Goal: Task Accomplishment & Management: Complete application form

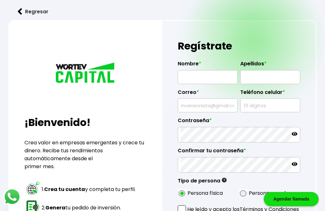
click at [200, 80] on input "text" at bounding box center [208, 77] width 54 height 13
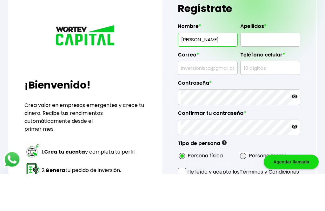
type input "[PERSON_NAME]"
click at [268, 71] on input "text" at bounding box center [270, 77] width 54 height 13
type input "[PERSON_NAME]"
click at [198, 99] on input "text" at bounding box center [208, 105] width 54 height 13
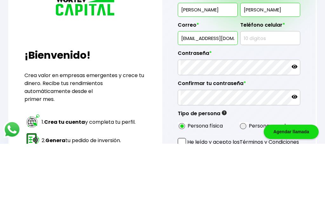
type input "[EMAIL_ADDRESS][DOMAIN_NAME]"
click at [259, 99] on input "text" at bounding box center [270, 105] width 54 height 13
type input "3311524467"
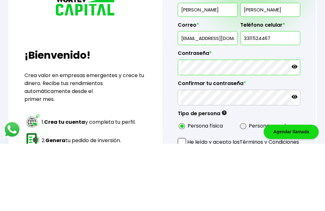
scroll to position [67, 0]
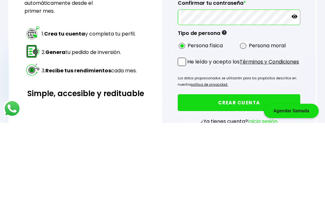
click at [188, 146] on p "He leído y acepto los Términos y Condiciones" at bounding box center [243, 150] width 112 height 8
click at [189, 155] on input "He leído y acepto los Términos y Condiciones" at bounding box center [189, 155] width 0 height 0
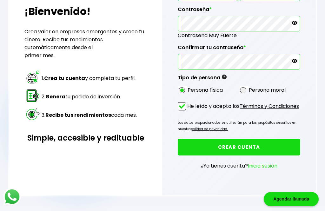
click at [242, 153] on button "CREAR CUENTA" at bounding box center [239, 147] width 123 height 17
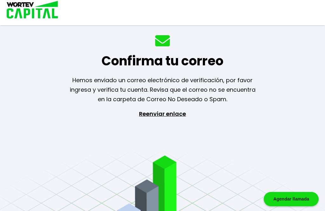
scroll to position [20, 0]
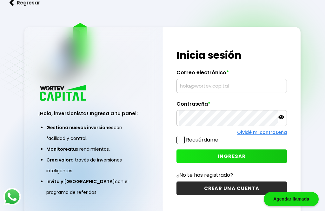
click at [216, 93] on input "text" at bounding box center [232, 85] width 105 height 13
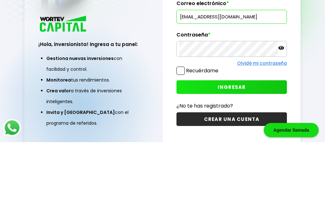
type input "[EMAIL_ADDRESS][DOMAIN_NAME]"
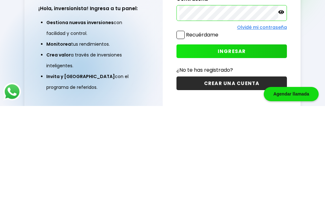
scroll to position [2, 0]
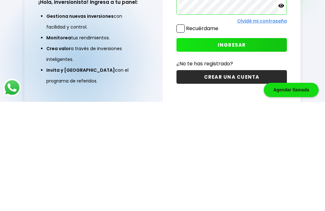
click at [236, 151] on span "INGRESAR" at bounding box center [232, 154] width 28 height 7
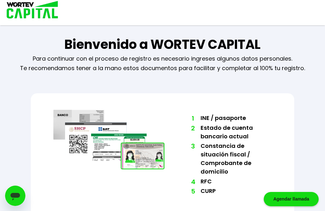
scroll to position [23, 0]
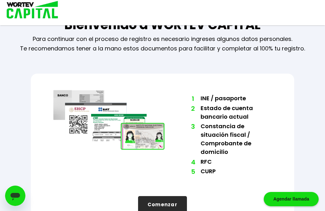
click at [165, 208] on button "Comenzar" at bounding box center [162, 204] width 49 height 17
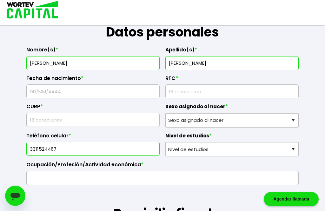
scroll to position [89, 0]
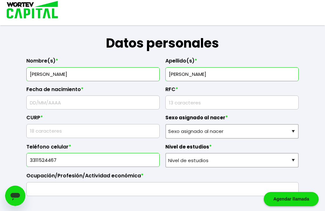
click at [60, 109] on input "text" at bounding box center [93, 102] width 128 height 13
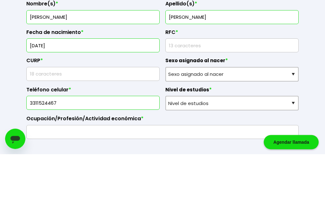
type input "20/09/1962"
click at [193, 96] on input "rfc" at bounding box center [232, 102] width 128 height 13
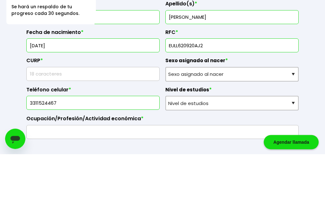
type input "EULL620920AJ2"
click at [68, 125] on input "text" at bounding box center [93, 131] width 128 height 13
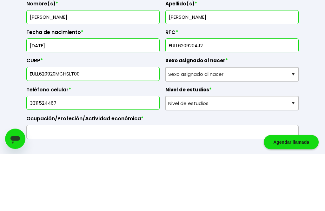
type input "EULL620920MCHSLT00"
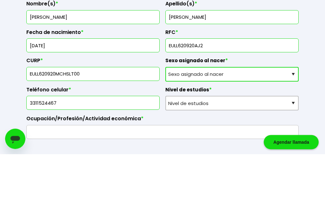
click at [293, 124] on select "Sexo asignado al nacer Hombre Mujer Prefiero no contestar" at bounding box center [232, 131] width 133 height 15
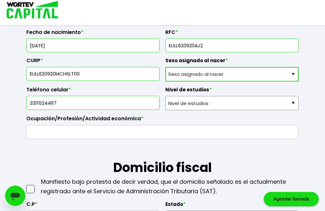
select select "Mujer"
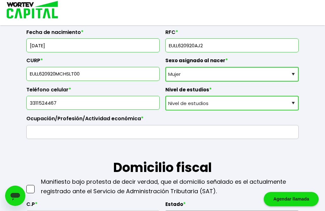
click at [292, 111] on select "Nivel de estudios Primaria Secundaria Bachillerato Licenciatura Posgrado" at bounding box center [232, 103] width 133 height 15
select select "Licenciatura"
click at [41, 139] on input "text" at bounding box center [162, 132] width 267 height 13
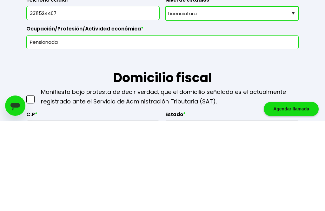
scroll to position [236, 0]
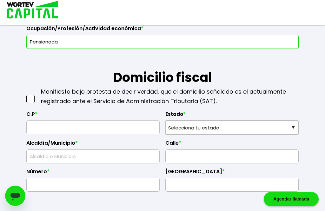
type input "Pensionada"
click at [31, 103] on span at bounding box center [30, 99] width 8 height 8
click at [37, 96] on input "checkbox" at bounding box center [37, 96] width 0 height 0
click at [43, 134] on input "text" at bounding box center [93, 127] width 128 height 13
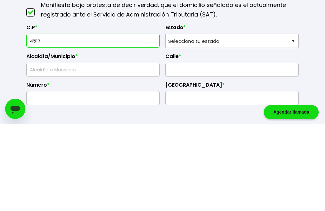
type input "45178"
select select "JA"
type input "Zapopan"
type input "Lomas de Atemajac"
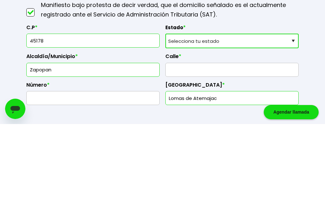
type input "45178"
click at [194, 150] on input "text" at bounding box center [232, 156] width 128 height 13
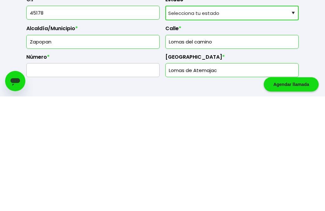
type input "Lomas del camino"
click at [72, 179] on input "text" at bounding box center [93, 185] width 128 height 13
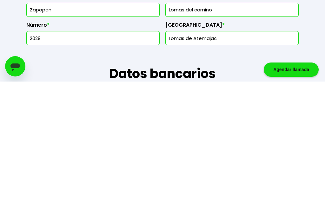
scroll to position [383, 0]
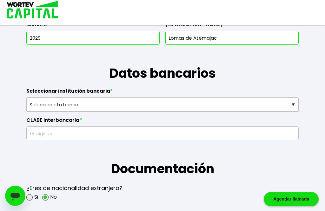
type input "2029"
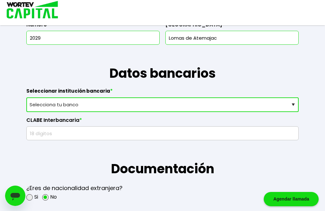
click at [295, 112] on select "Selecciona tu banco ABC Capital Actinver Afirme Albo ASP Banamex Banbajio Banco…" at bounding box center [162, 105] width 273 height 15
select select "BBVA Bancomer"
click at [50, 140] on input "text" at bounding box center [162, 133] width 267 height 13
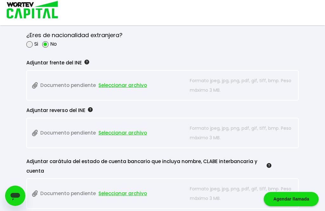
scroll to position [536, 0]
type input "2685843731"
click at [124, 91] on span "Seleccionar archivo" at bounding box center [122, 86] width 49 height 10
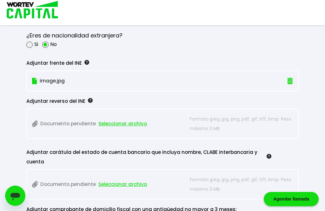
click at [119, 129] on span "Seleccionar archivo" at bounding box center [122, 124] width 49 height 10
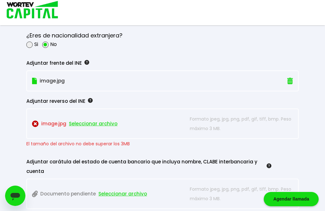
click at [92, 129] on span "Seleccionar archivo" at bounding box center [93, 124] width 49 height 10
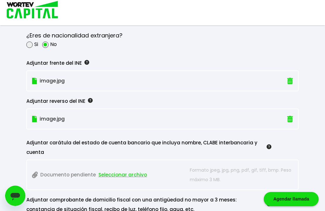
click at [121, 180] on span "Seleccionar archivo" at bounding box center [122, 175] width 49 height 10
click at [125, 180] on span "Seleccionar archivo" at bounding box center [122, 175] width 49 height 10
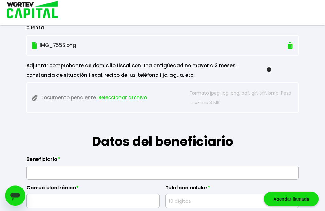
scroll to position [661, 0]
click at [125, 103] on span "Seleccionar archivo" at bounding box center [122, 98] width 49 height 10
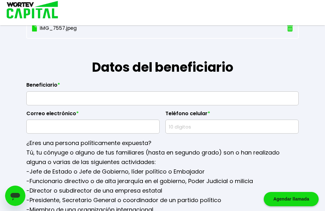
scroll to position [720, 0]
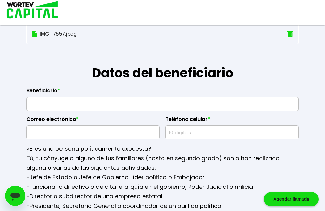
click at [51, 111] on input "text" at bounding box center [162, 104] width 267 height 13
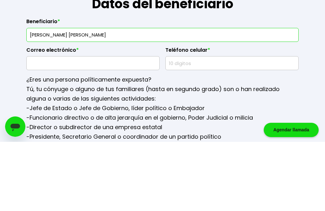
type input "Cruz Armando Enriquez Ronquillo"
click at [72, 126] on input "text" at bounding box center [93, 132] width 128 height 13
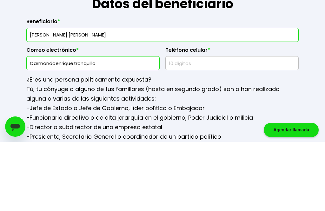
type input "Carmandoenriquezronquillo"
click at [187, 126] on input "text" at bounding box center [232, 132] width 128 height 13
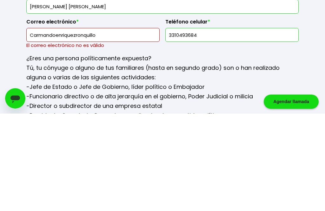
scroll to position [818, 0]
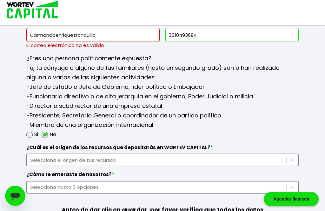
type input "3310493684"
click at [108, 42] on input "Carmandoenriquezronquillo" at bounding box center [93, 34] width 128 height 13
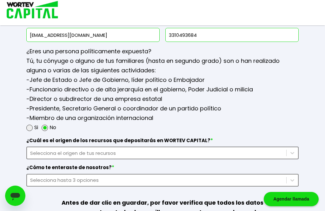
type input "Carmandoenriquez@hotmail.com"
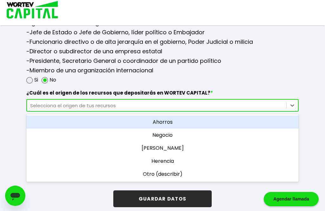
scroll to position [870, 0]
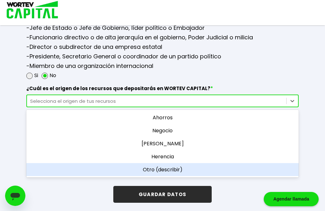
click at [161, 176] on div "Otro (describir)" at bounding box center [162, 169] width 273 height 13
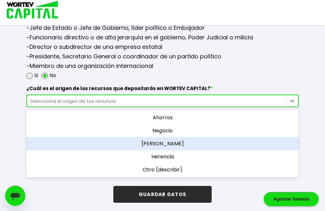
click at [168, 150] on div "Sueldo" at bounding box center [162, 143] width 273 height 13
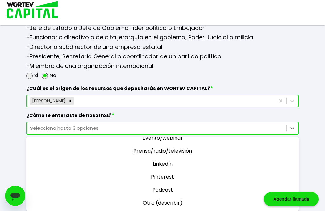
scroll to position [72, 0]
click at [166, 210] on div "Otro (describir)" at bounding box center [162, 203] width 273 height 13
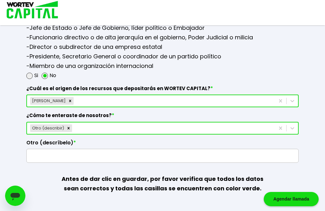
click at [43, 163] on input "text" at bounding box center [162, 155] width 267 height 13
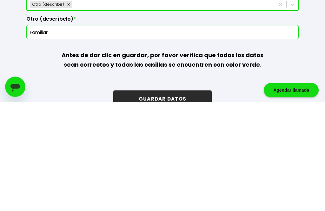
scroll to position [900, 0]
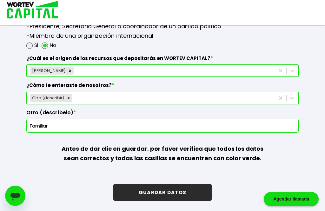
type input "Familiar"
click at [170, 201] on button "GUARDAR DATOS" at bounding box center [162, 192] width 98 height 17
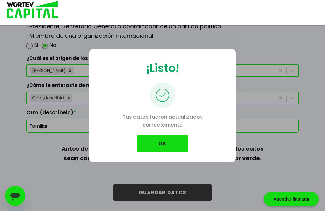
click at [166, 152] on button "OK" at bounding box center [162, 143] width 51 height 17
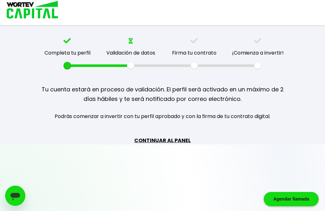
click at [172, 140] on link "CONTINUAR AL PANEL" at bounding box center [162, 141] width 57 height 8
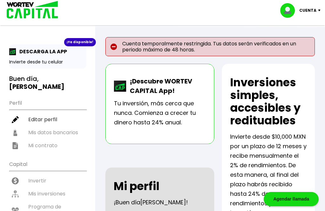
click at [45, 113] on li "Editar perfil" at bounding box center [47, 119] width 77 height 13
select select "Mujer"
select select "Licenciatura"
select select "JA"
select select "BBVA Bancomer"
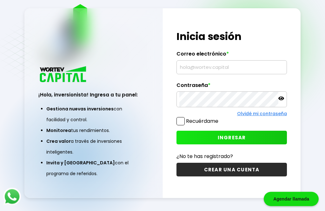
scroll to position [32, 0]
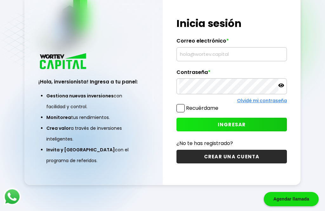
click at [208, 61] on input "text" at bounding box center [232, 54] width 105 height 13
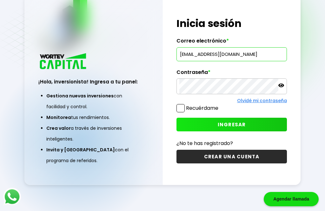
type input "[EMAIL_ADDRESS][DOMAIN_NAME]"
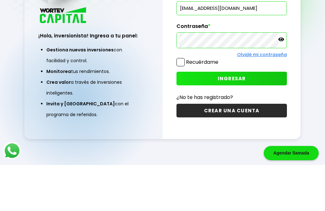
click at [241, 121] on span "INGRESAR" at bounding box center [232, 124] width 28 height 7
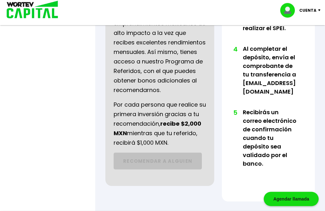
scroll to position [421, 0]
